Goal: Contribute content: Add original content to the website for others to see

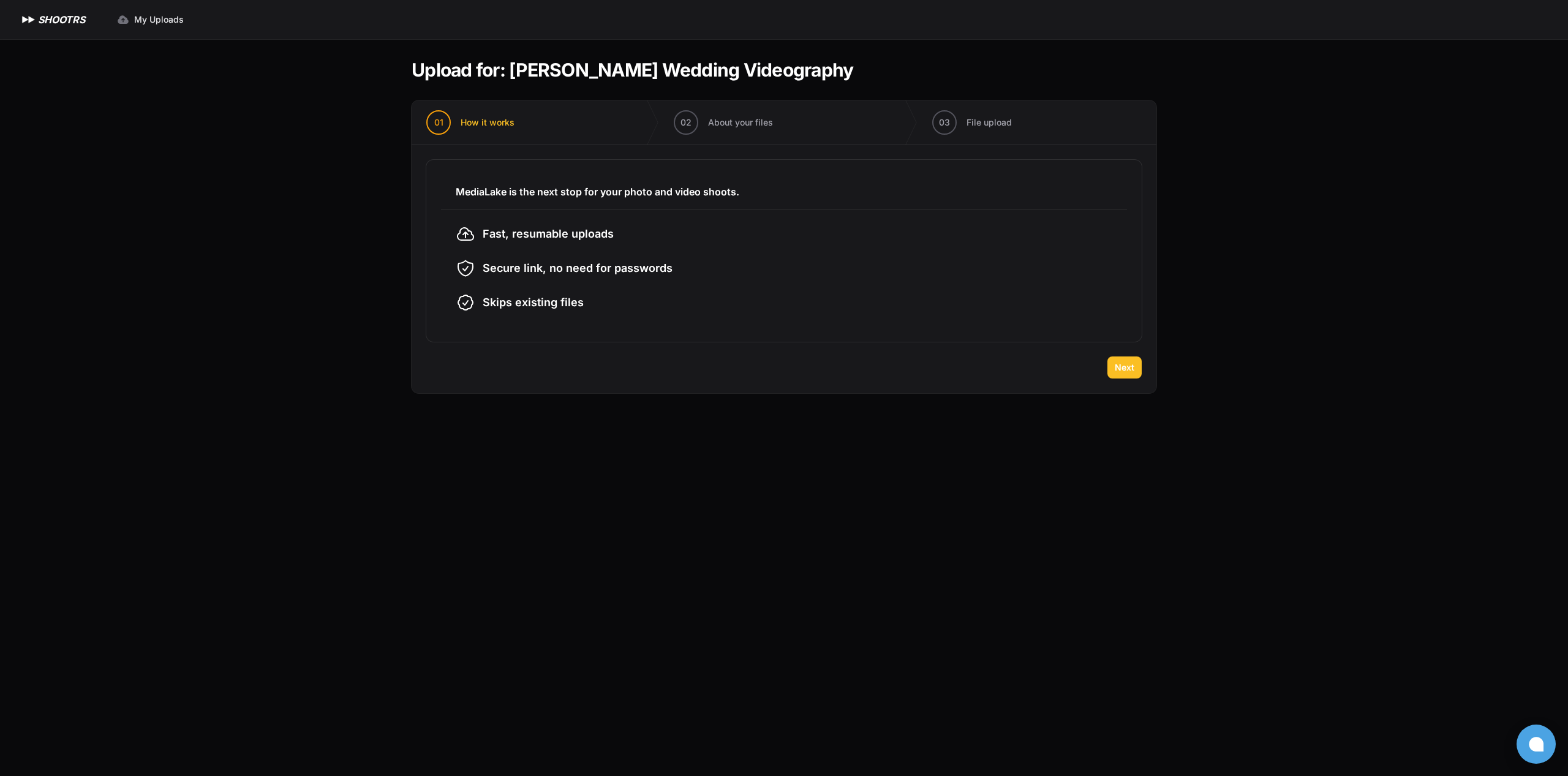
click at [1127, 370] on span "Next" at bounding box center [1125, 367] width 20 height 12
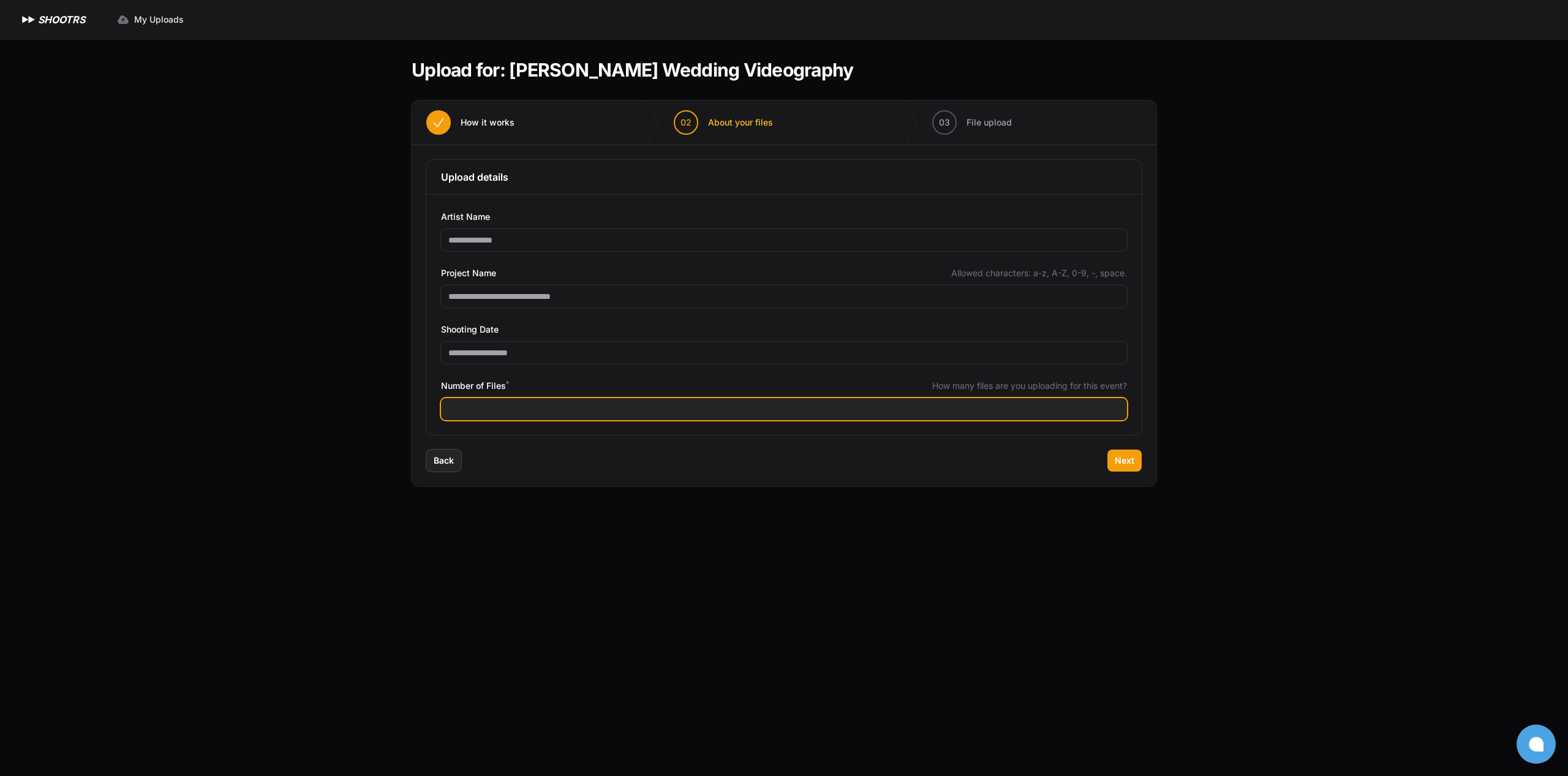
click at [499, 414] on input "Number of Files *" at bounding box center [784, 409] width 686 height 22
type input "***"
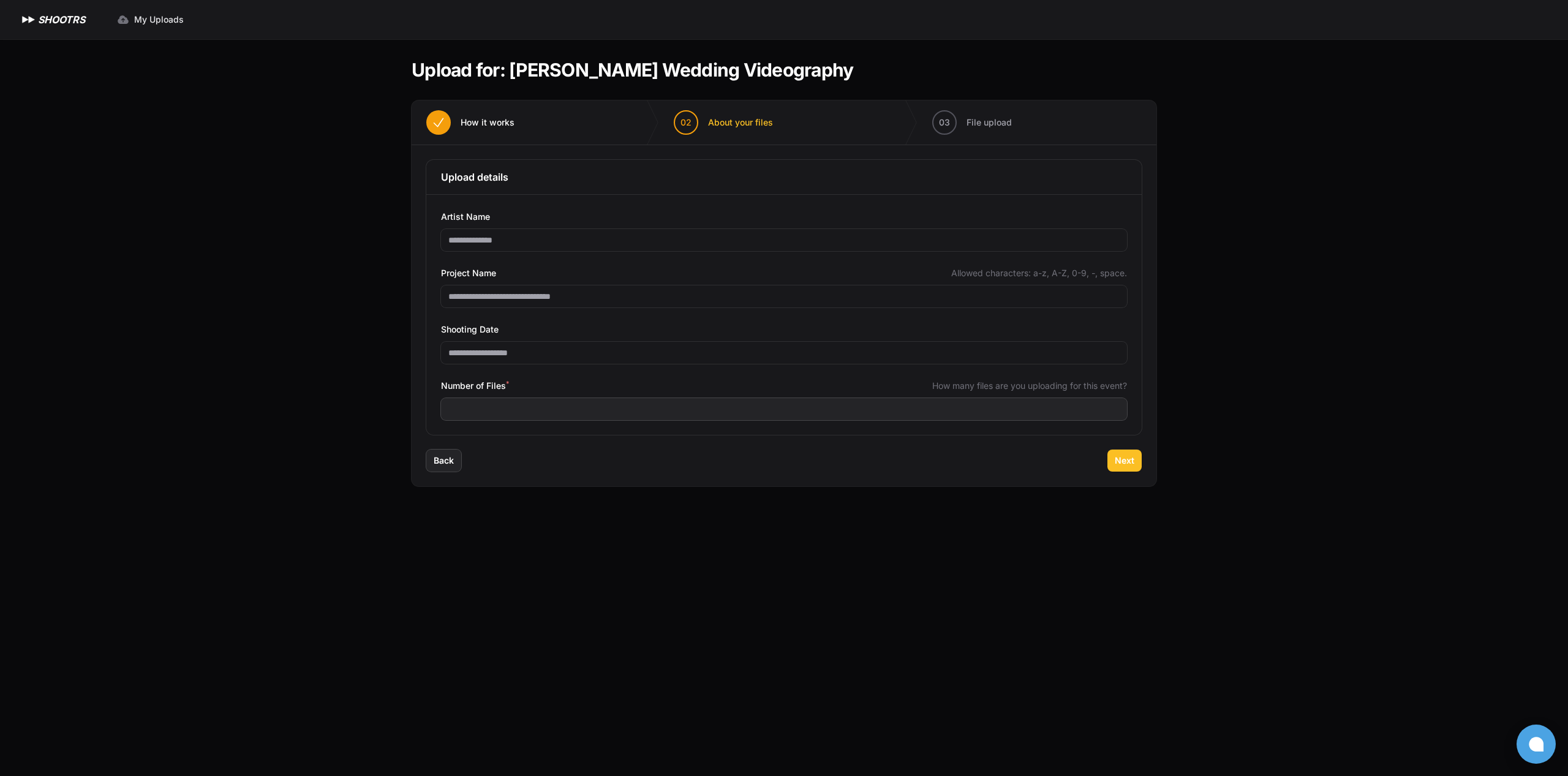
click at [1126, 465] on span "Next" at bounding box center [1125, 461] width 20 height 12
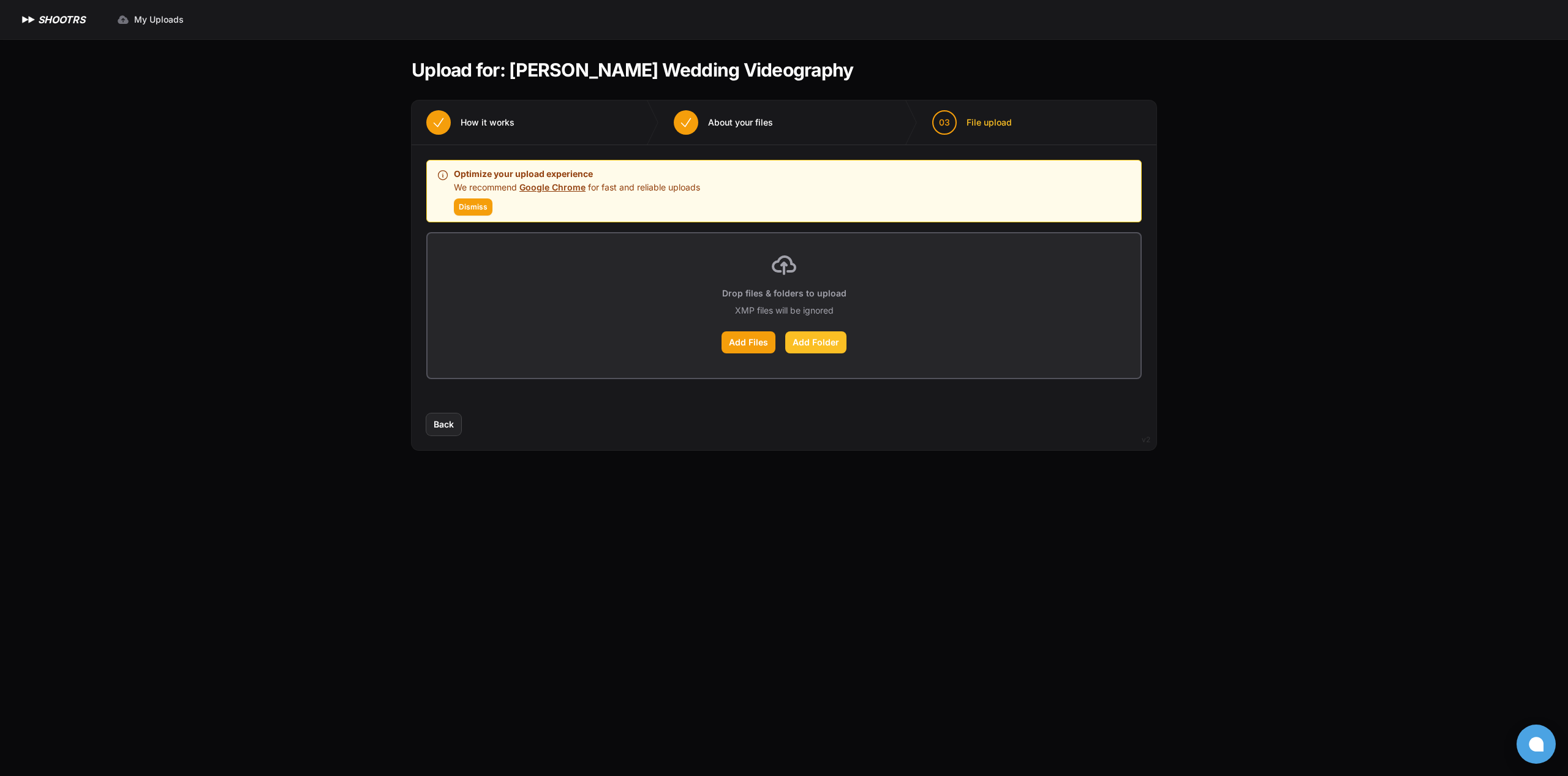
click at [812, 342] on label "Add Folder" at bounding box center [816, 342] width 61 height 22
click at [0, 0] on input "Add Folder" at bounding box center [0, 0] width 0 height 0
